Goal: Navigation & Orientation: Go to known website

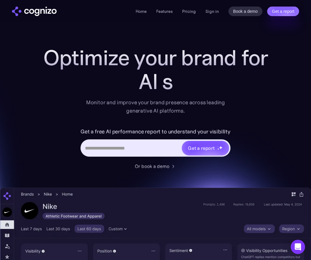
click at [44, 10] on img "home" at bounding box center [34, 12] width 45 height 10
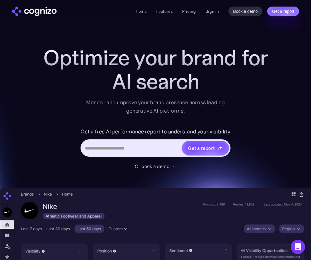
click at [143, 12] on link "Home" at bounding box center [141, 11] width 11 height 5
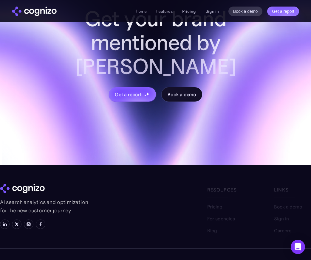
scroll to position [2301, 0]
